Goal: Task Accomplishment & Management: Manage account settings

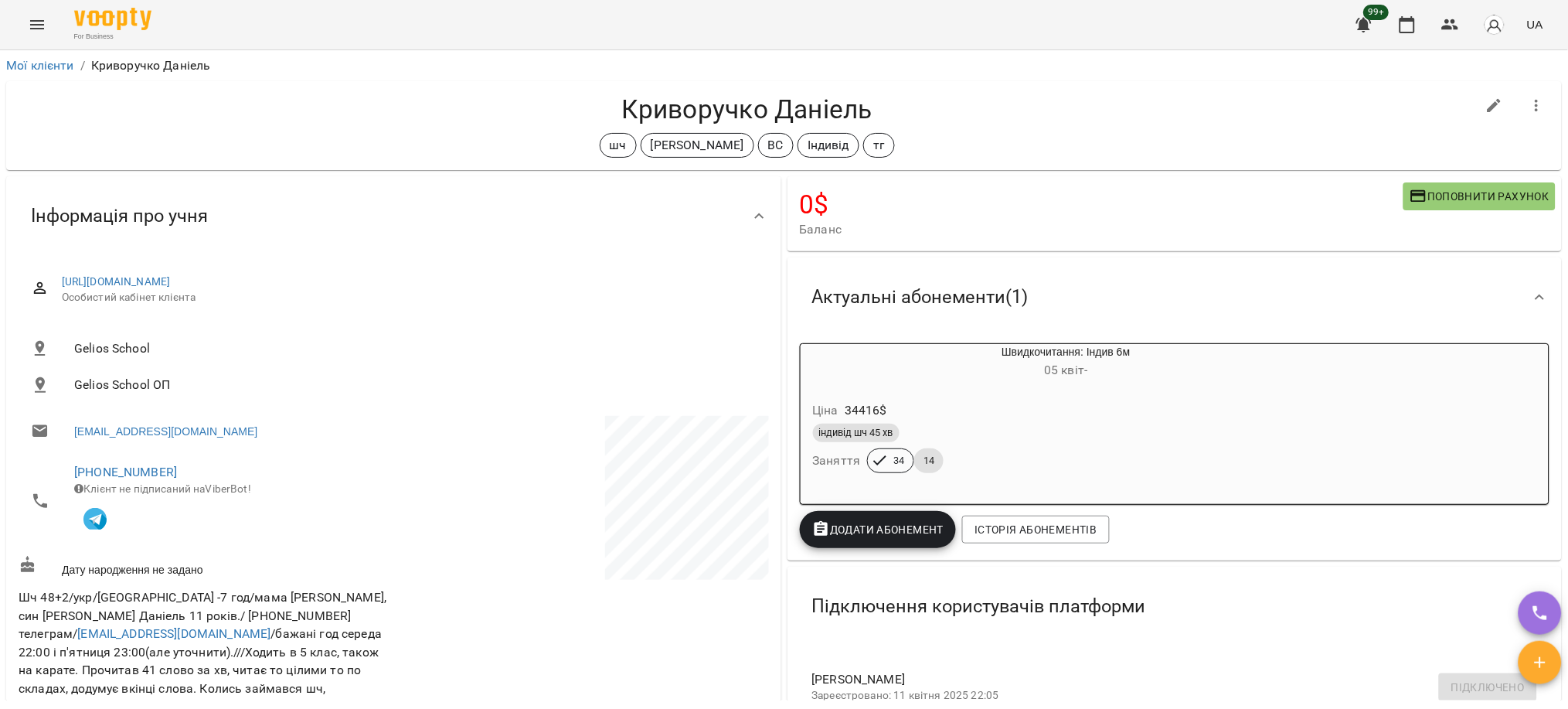
click at [48, 73] on li "Мої клієнти" at bounding box center [40, 66] width 68 height 19
click at [50, 70] on link "Мої клієнти" at bounding box center [40, 65] width 68 height 14
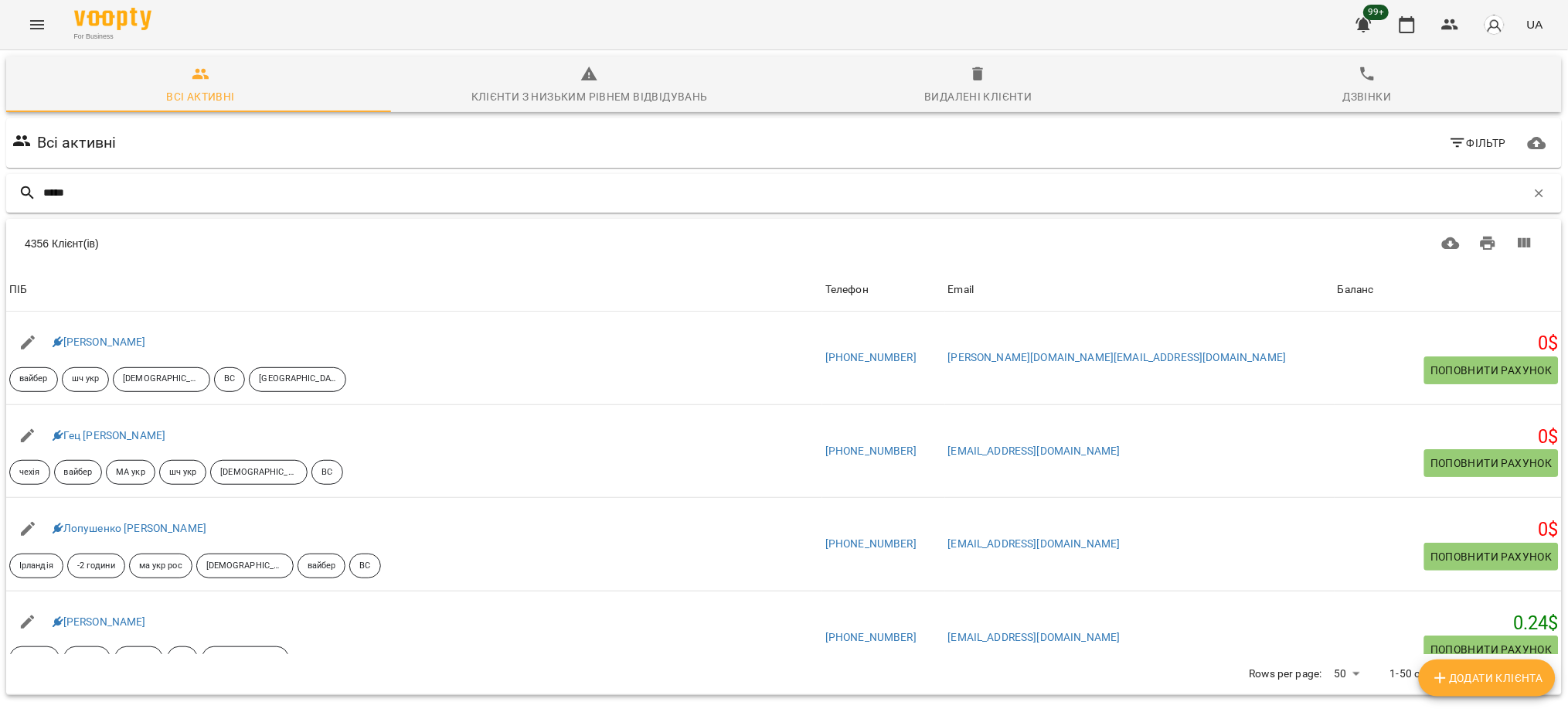
type input "*****"
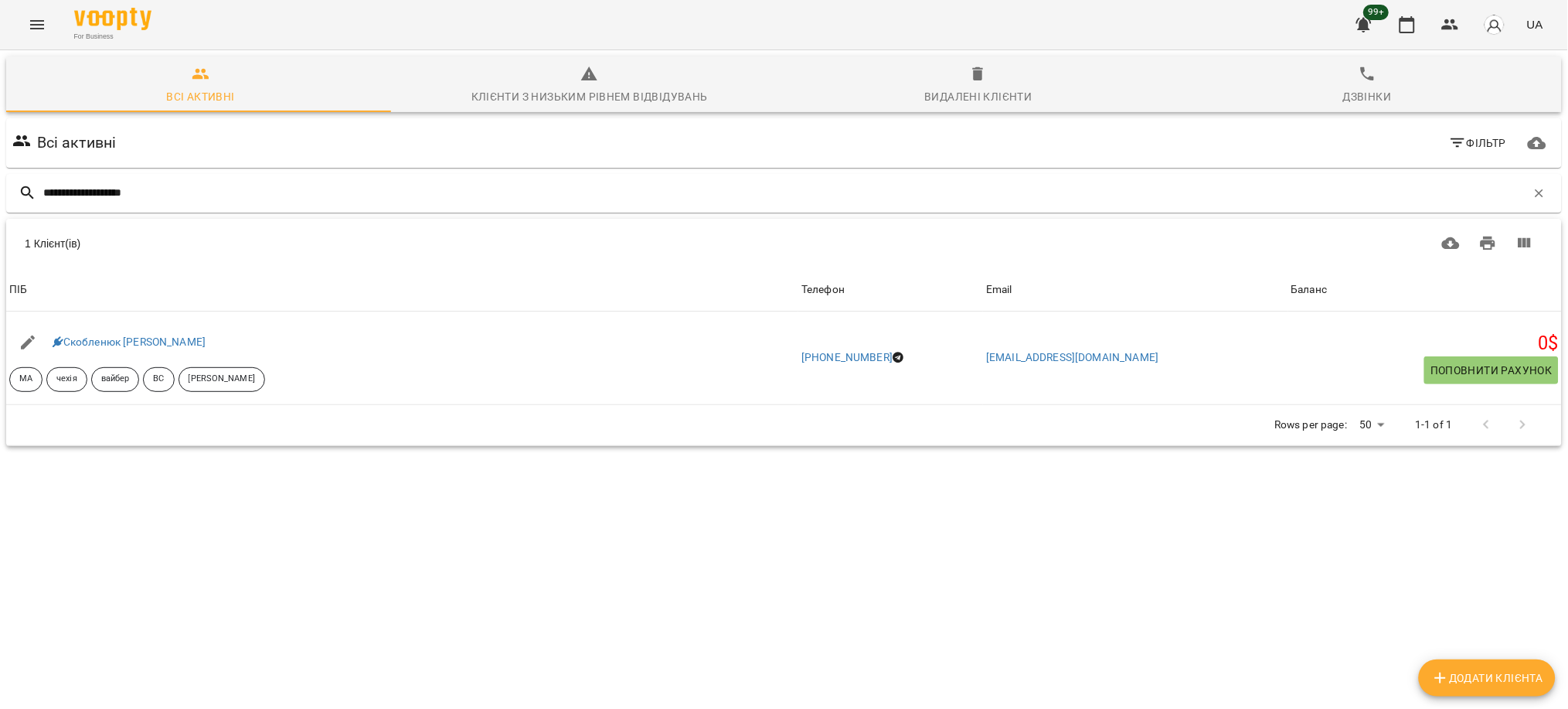
click at [35, 19] on icon "Menu" at bounding box center [37, 24] width 19 height 19
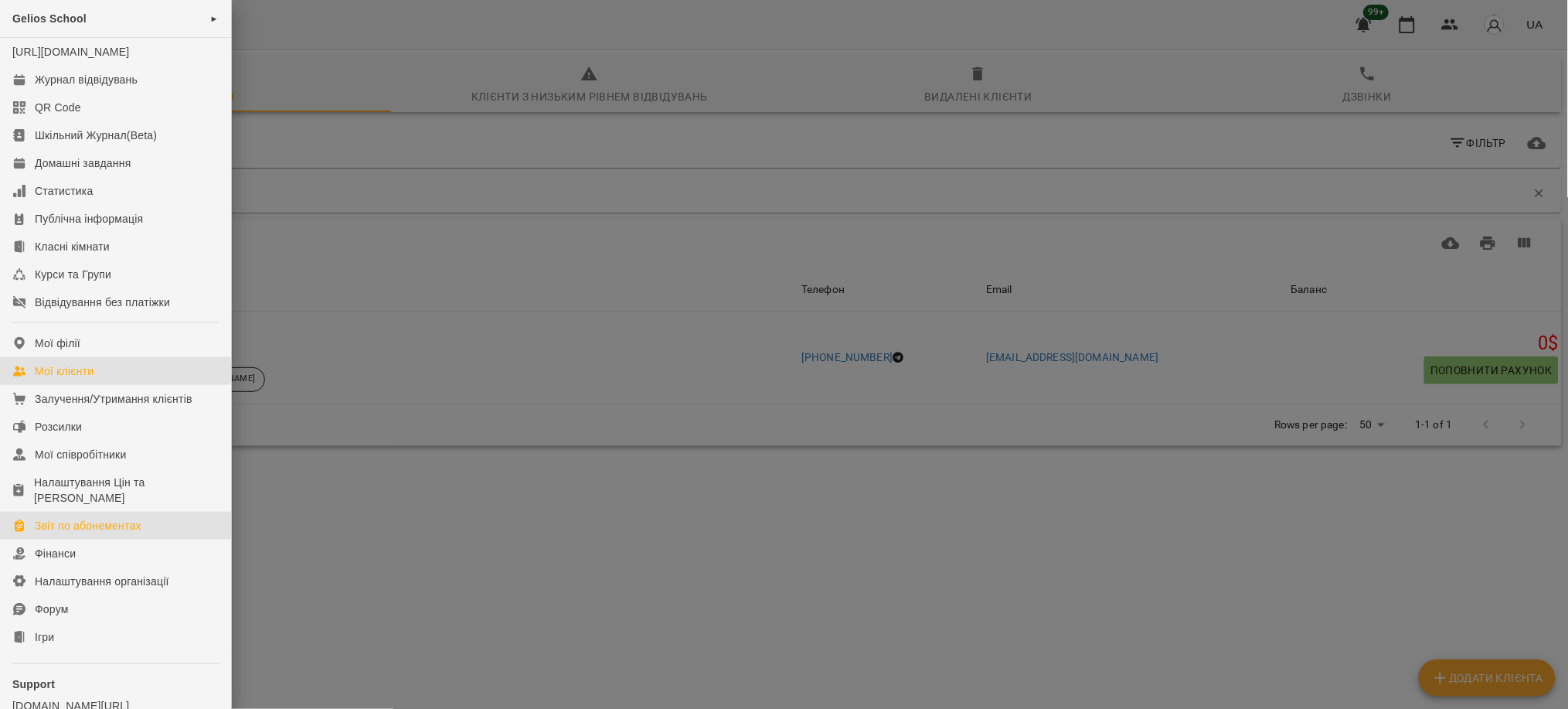
click at [89, 534] on div "Звіт по абонементах" at bounding box center [88, 525] width 107 height 15
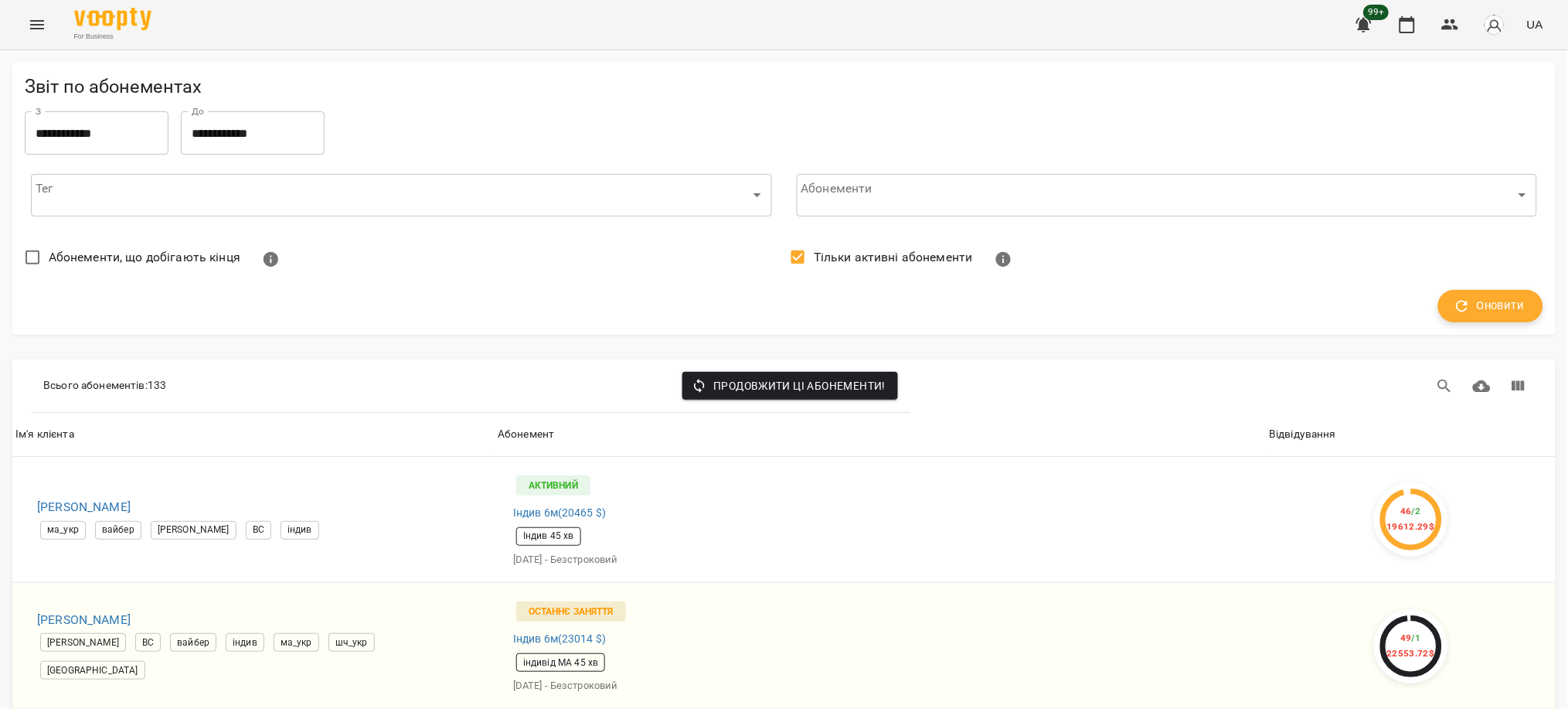
click at [1478, 313] on span "Оновити" at bounding box center [1490, 306] width 68 height 20
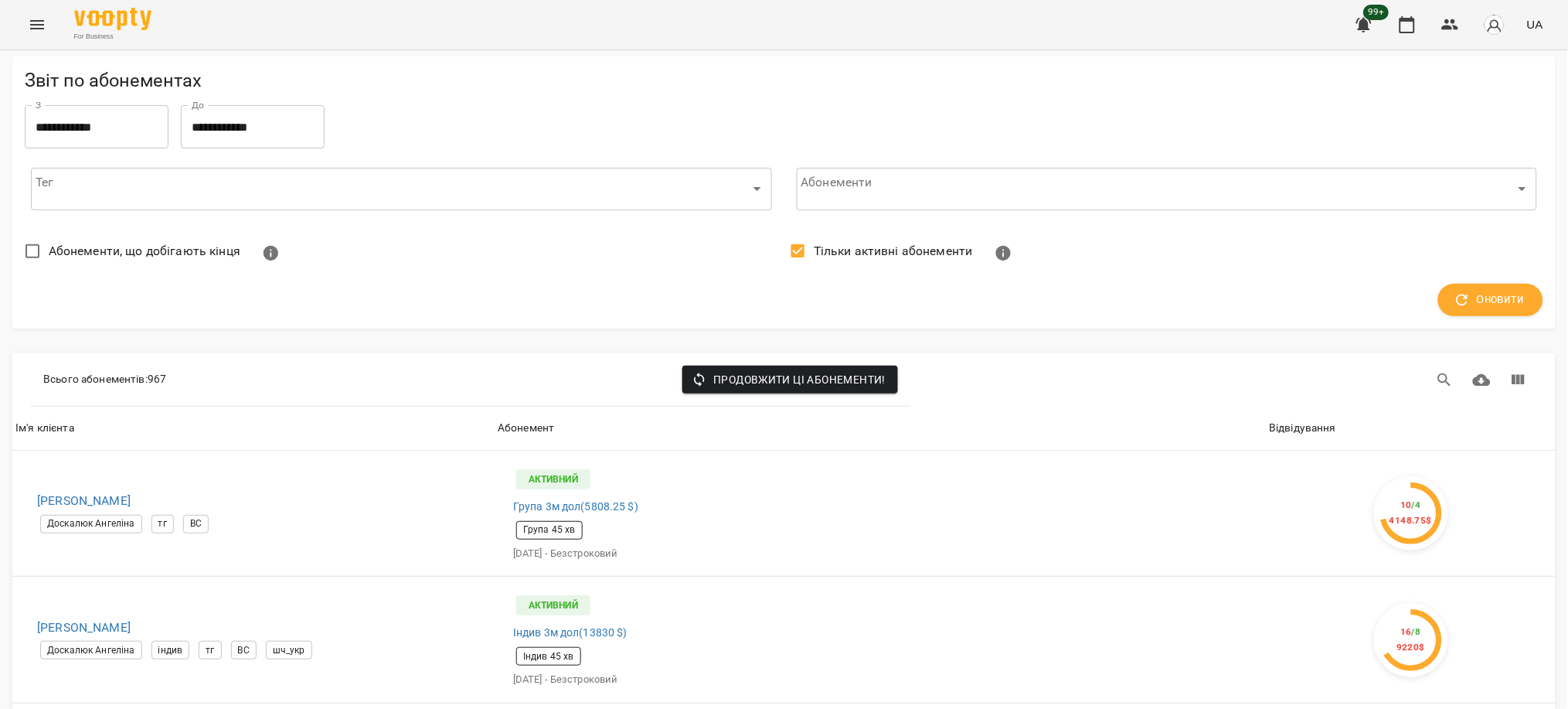
scroll to position [6144, 0]
click at [1345, 679] on li "100" at bounding box center [1342, 677] width 46 height 28
type input "***"
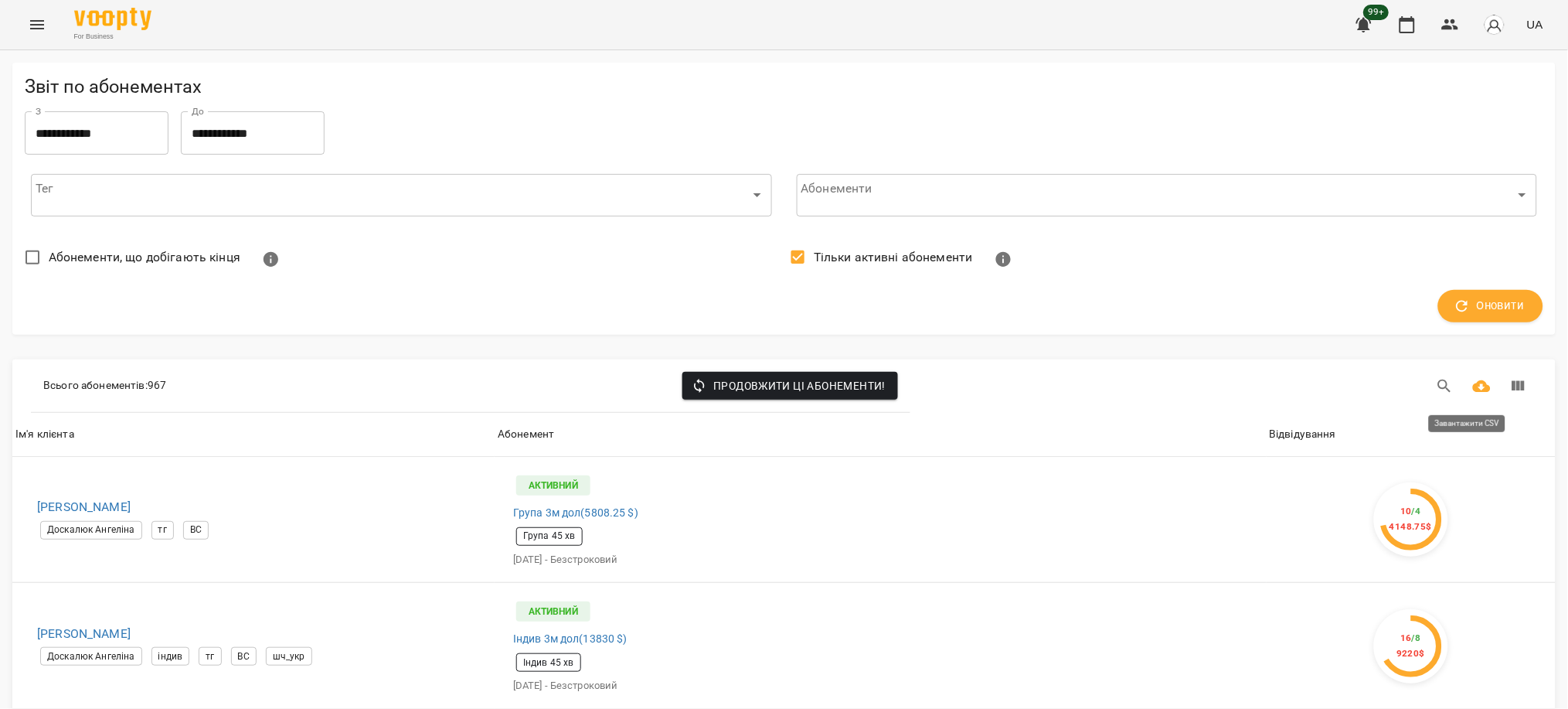
click at [1474, 387] on icon "Завантажити CSV" at bounding box center [1483, 386] width 19 height 19
click at [1503, 305] on span "Оновити" at bounding box center [1490, 306] width 68 height 20
